Goal: Complete application form: Complete application form

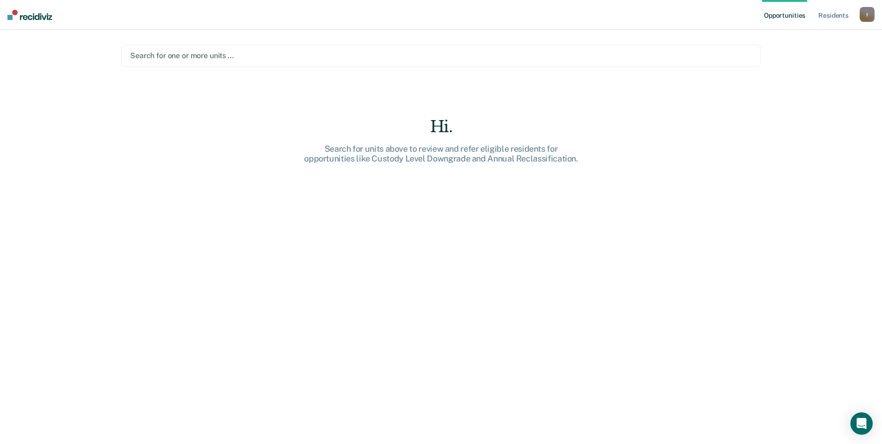
click at [257, 57] on div at bounding box center [441, 55] width 622 height 11
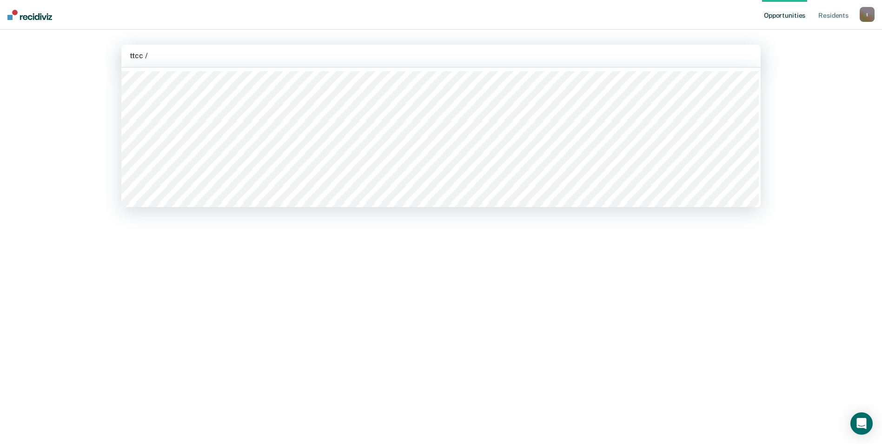
type input "ttcc /"
type input "ttcc / a"
type input "ttcc /"
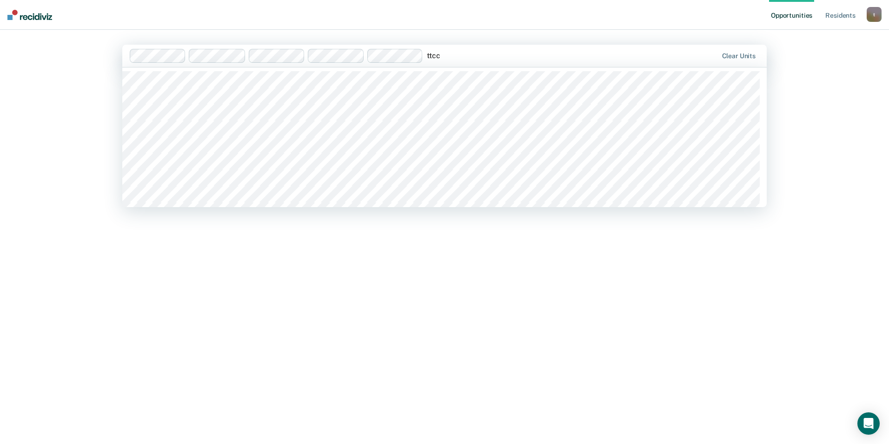
type input "ttcc /"
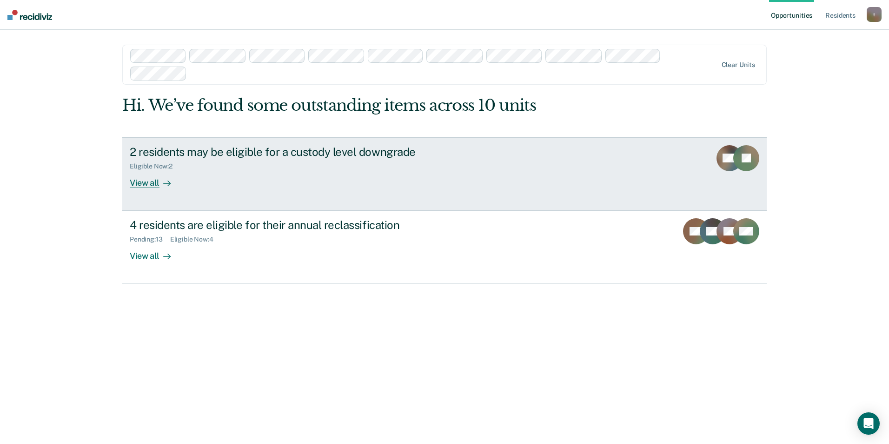
click at [152, 184] on div "View all" at bounding box center [156, 179] width 52 height 18
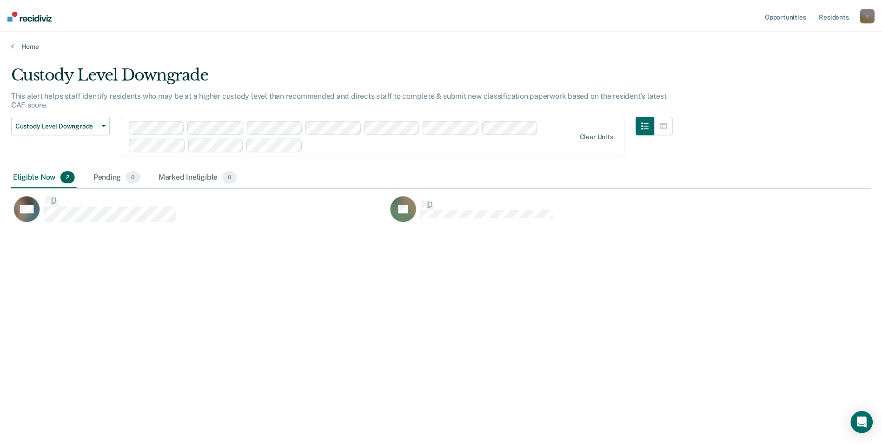
scroll to position [303, 860]
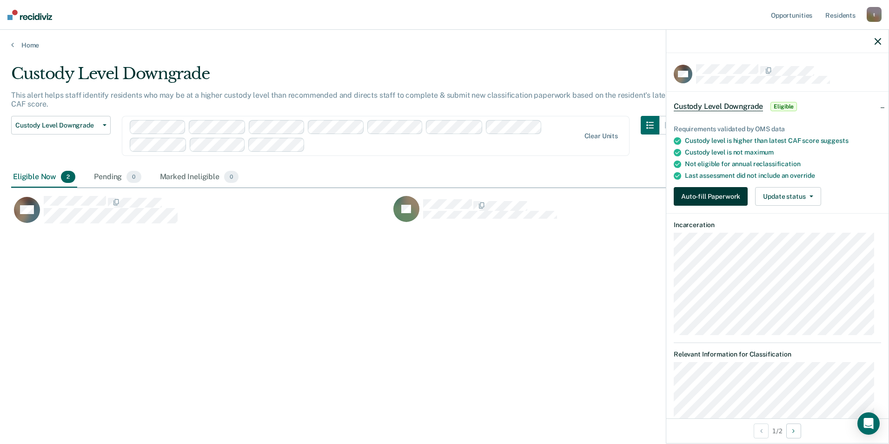
click at [712, 195] on button "Auto-fill Paperwork" at bounding box center [711, 196] width 74 height 19
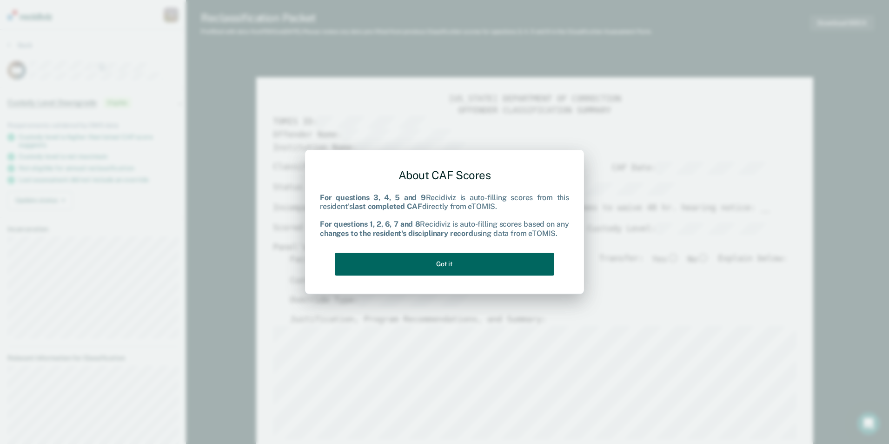
click at [471, 264] on button "Got it" at bounding box center [444, 263] width 219 height 23
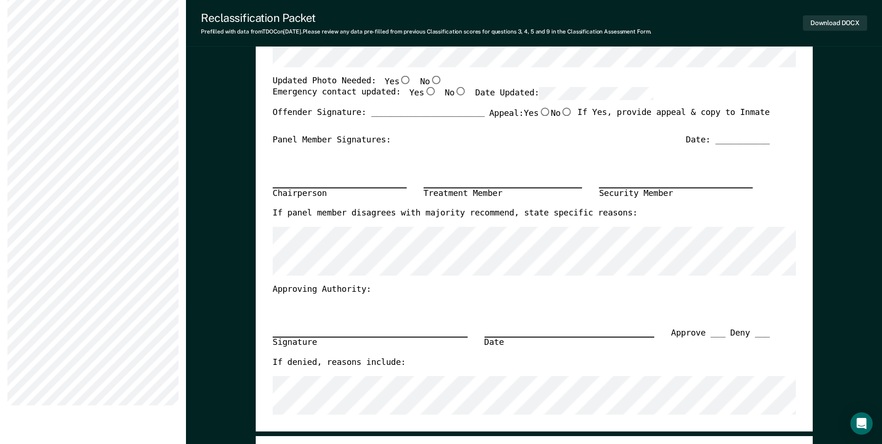
scroll to position [93, 0]
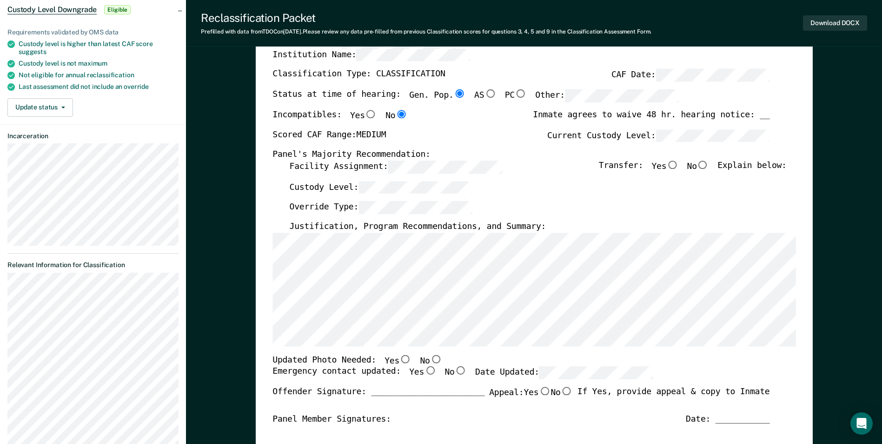
click at [708, 163] on input "No" at bounding box center [703, 164] width 12 height 8
type textarea "x"
radio input "true"
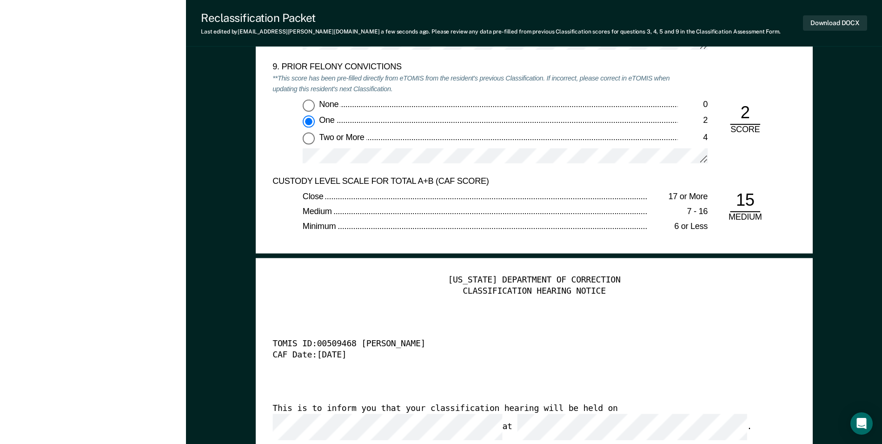
scroll to position [2371, 0]
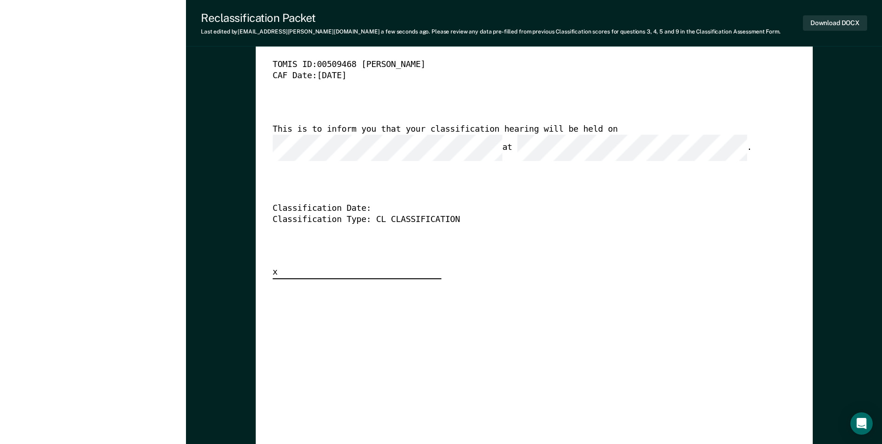
type textarea "x"
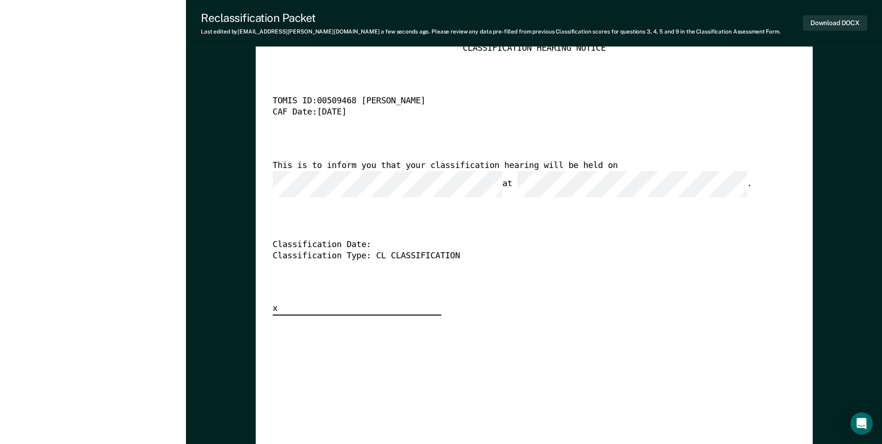
scroll to position [2325, 0]
